Goal: Check status: Check status

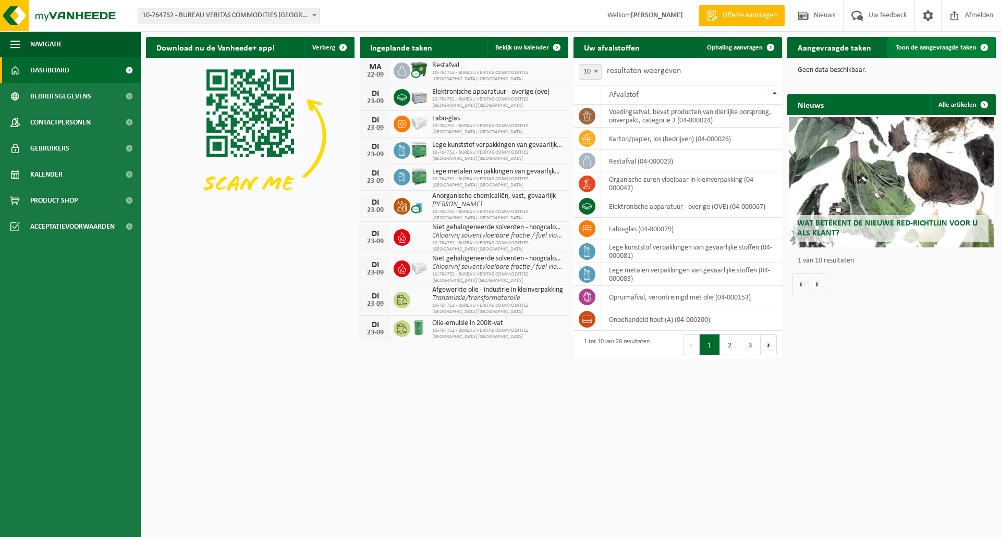
click at [923, 48] on span "Toon de aangevraagde taken" at bounding box center [936, 47] width 81 height 7
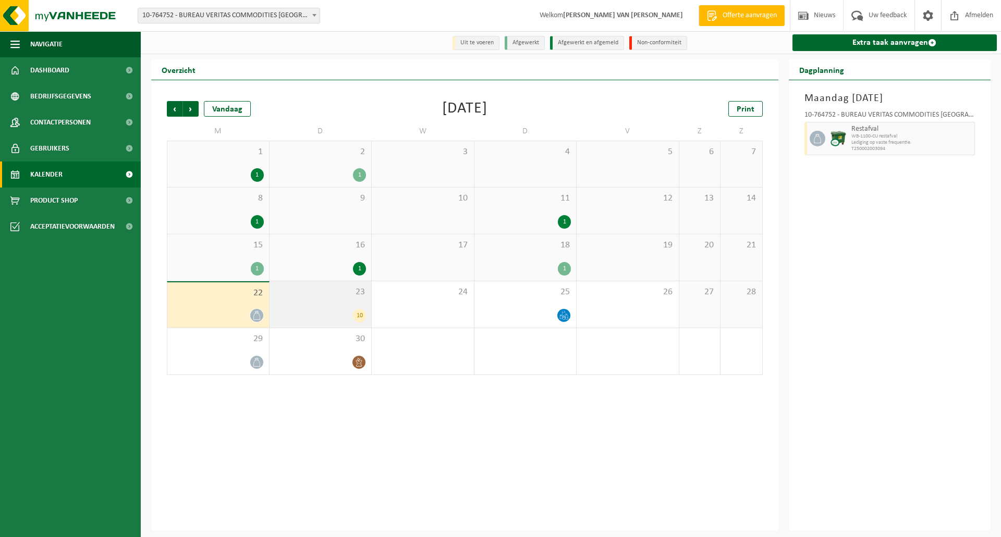
click at [359, 315] on div "10" at bounding box center [359, 316] width 13 height 14
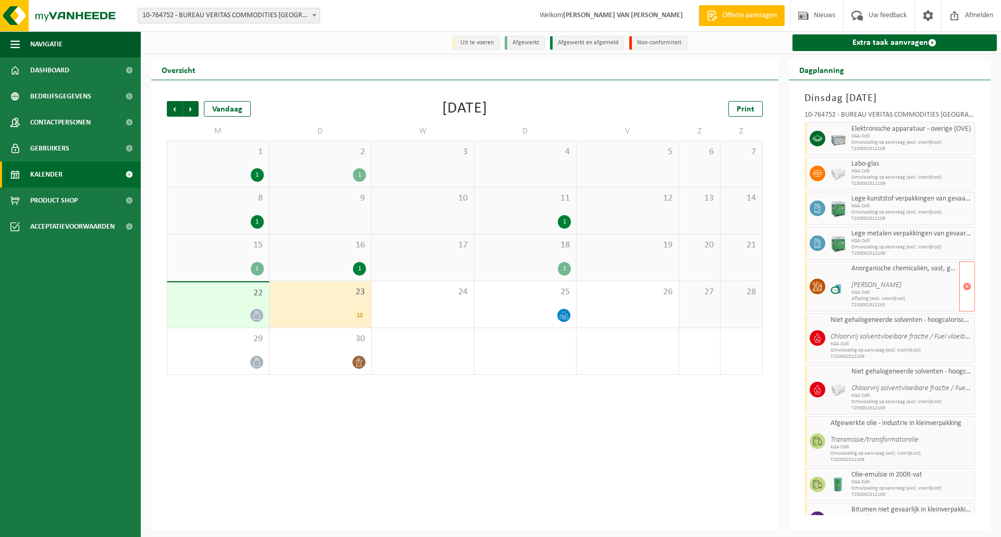
scroll to position [22, 0]
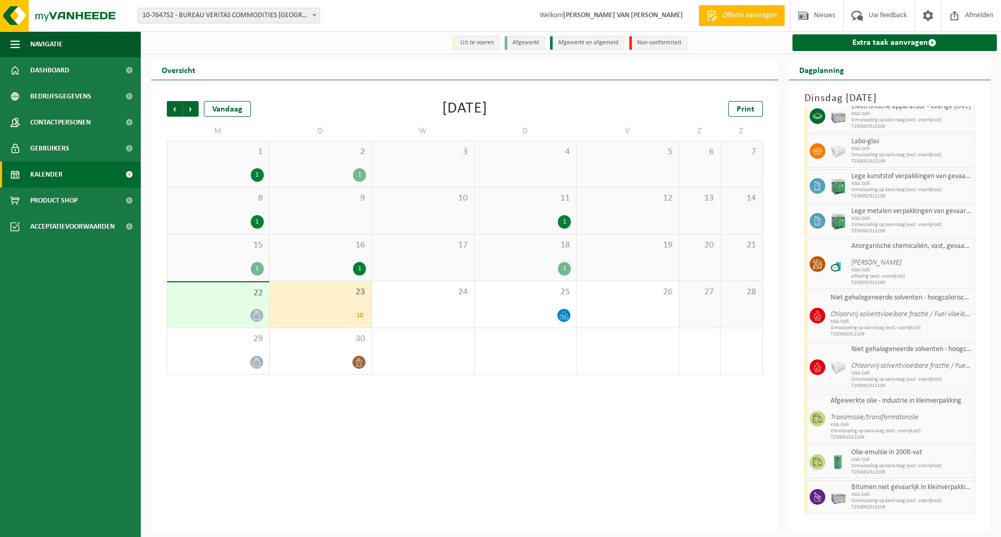
click at [310, 297] on span "23" at bounding box center [321, 292] width 92 height 11
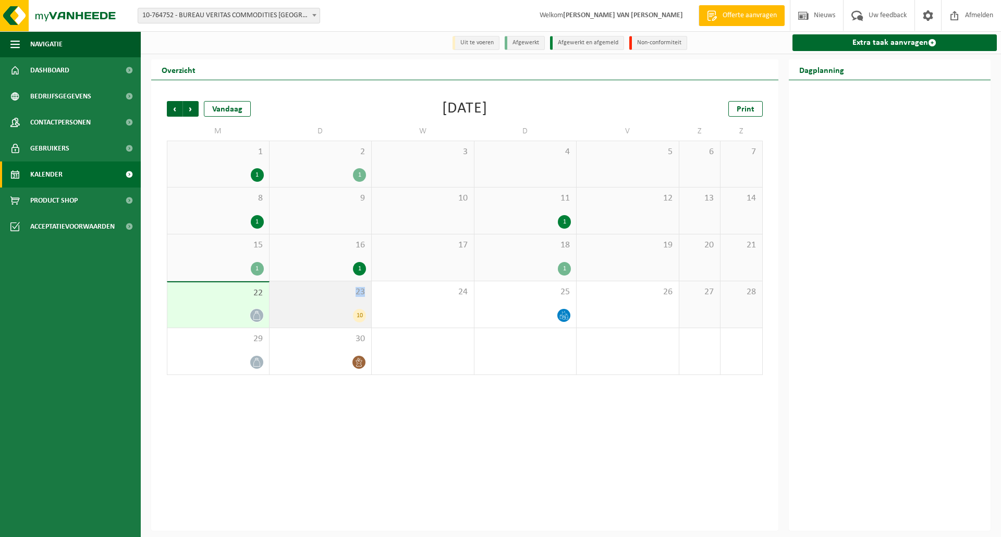
click at [310, 297] on span "23" at bounding box center [321, 292] width 92 height 11
